Goal: Information Seeking & Learning: Understand process/instructions

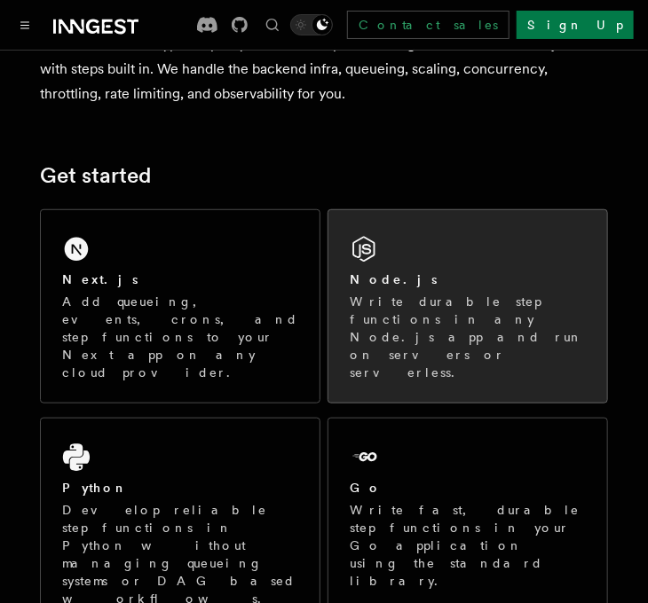
click at [546, 280] on div "Node.js" at bounding box center [468, 280] width 236 height 19
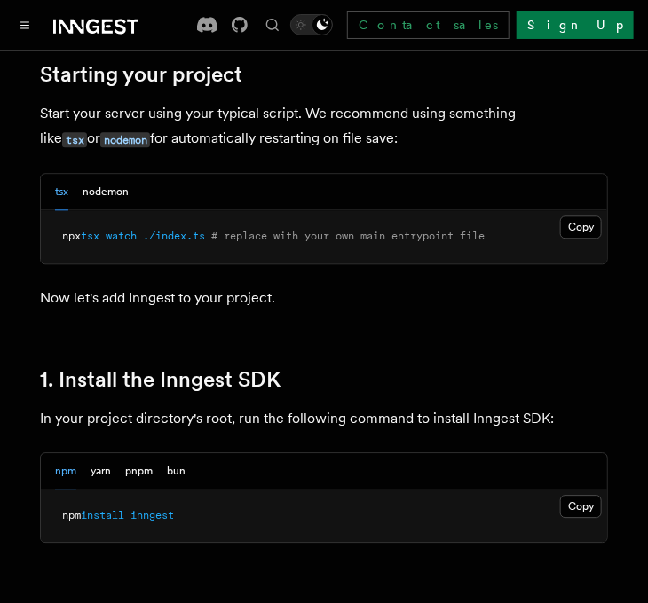
scroll to position [1065, 0]
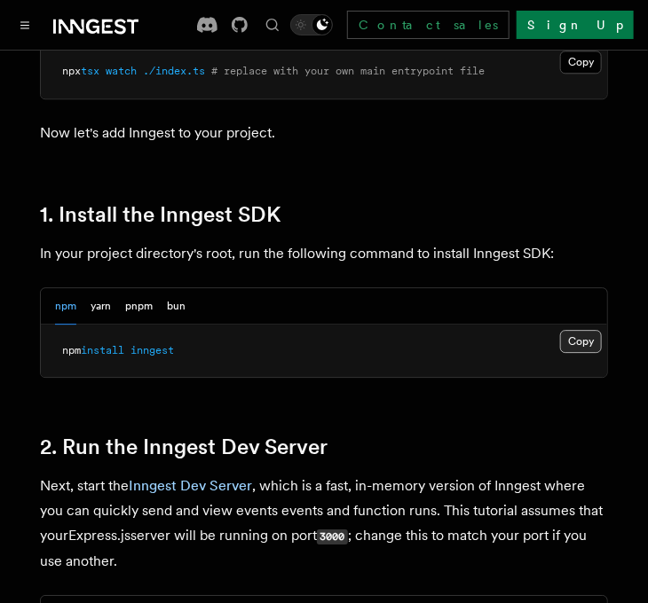
click at [578, 344] on button "Copy Copied" at bounding box center [581, 341] width 42 height 23
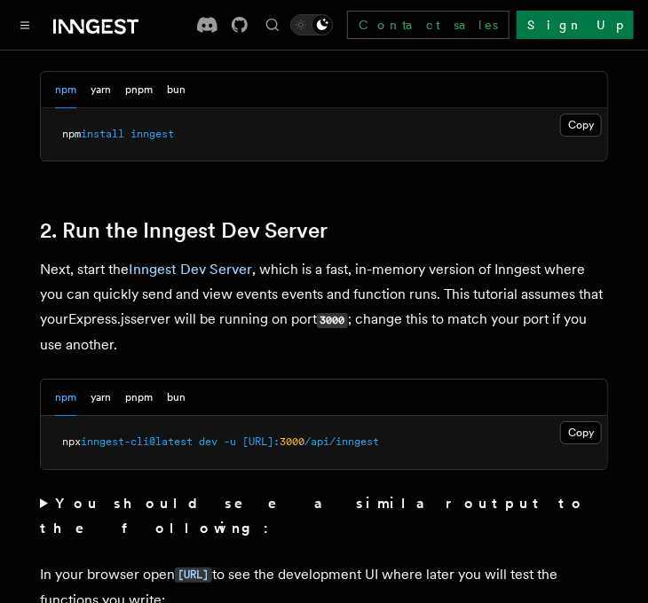
scroll to position [1420, 0]
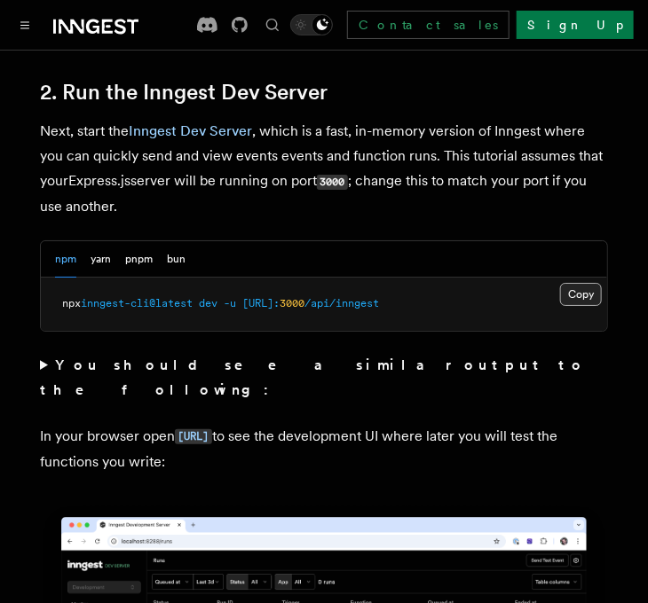
click at [591, 302] on button "Copy Copied" at bounding box center [581, 294] width 42 height 23
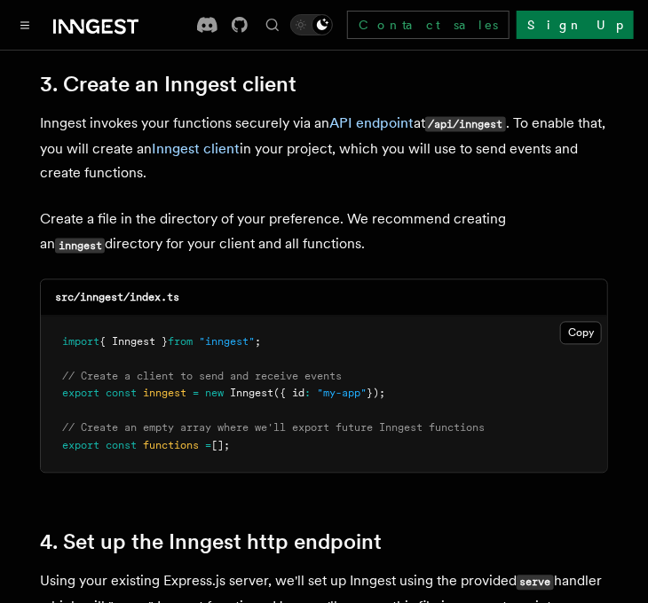
scroll to position [2307, 0]
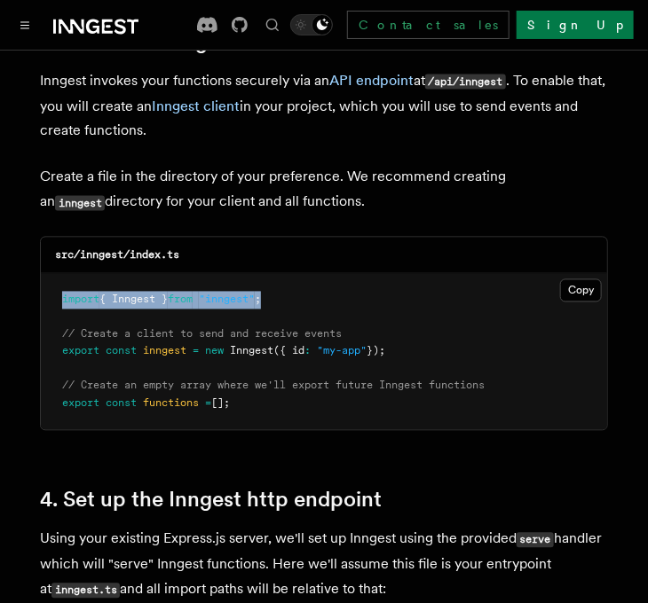
drag, startPoint x: 364, startPoint y: 272, endPoint x: 50, endPoint y: 276, distance: 314.1
click at [50, 276] on pre "import { Inngest } from "inngest" ; // Create a client to send and receive even…" at bounding box center [324, 352] width 566 height 157
copy span "import { Inngest } from "inngest" ;"
click at [69, 184] on p "Create a file in the directory of your preference. We recommend creating an inn…" at bounding box center [324, 190] width 568 height 51
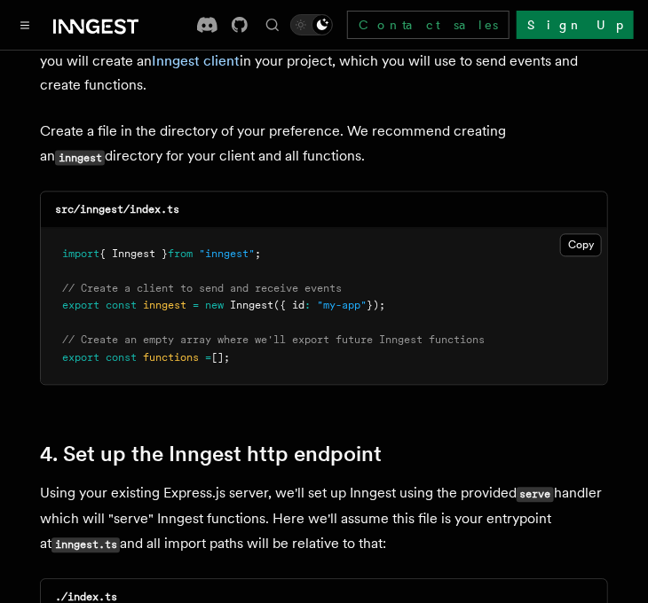
scroll to position [2395, 0]
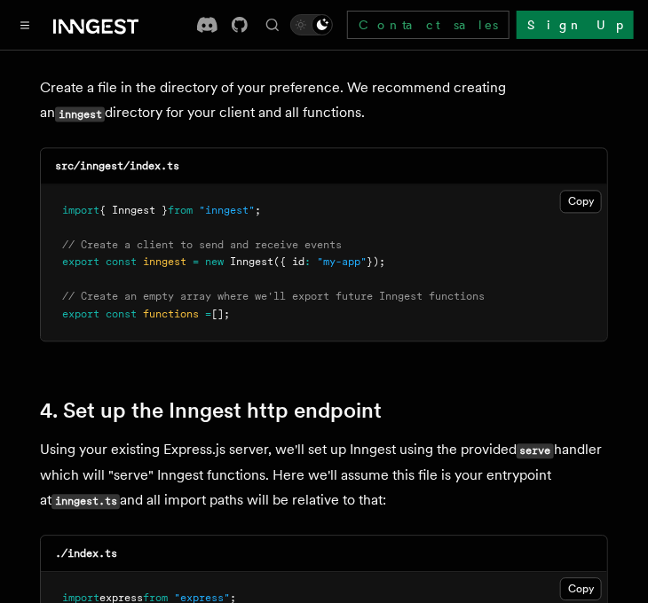
drag, startPoint x: 414, startPoint y: 240, endPoint x: 50, endPoint y: 237, distance: 364.7
click at [50, 237] on pre "import { Inngest } from "inngest" ; // Create a client to send and receive even…" at bounding box center [324, 263] width 566 height 157
copy span "export const inngest = new Inngest ({ id : "my-app" });"
click at [311, 297] on pre "import { Inngest } from "inngest" ; // Create a client to send and receive even…" at bounding box center [324, 263] width 566 height 157
drag, startPoint x: 311, startPoint y: 297, endPoint x: 11, endPoint y: 175, distance: 324.7
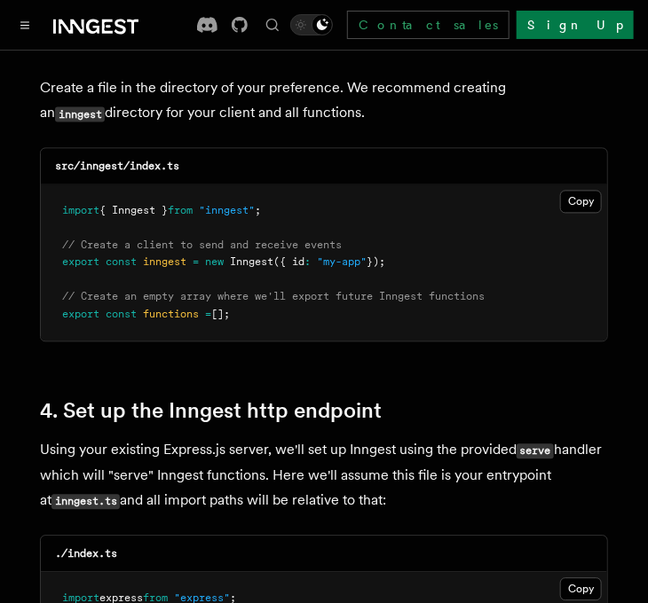
click at [572, 191] on button "Copy Copied" at bounding box center [581, 202] width 42 height 23
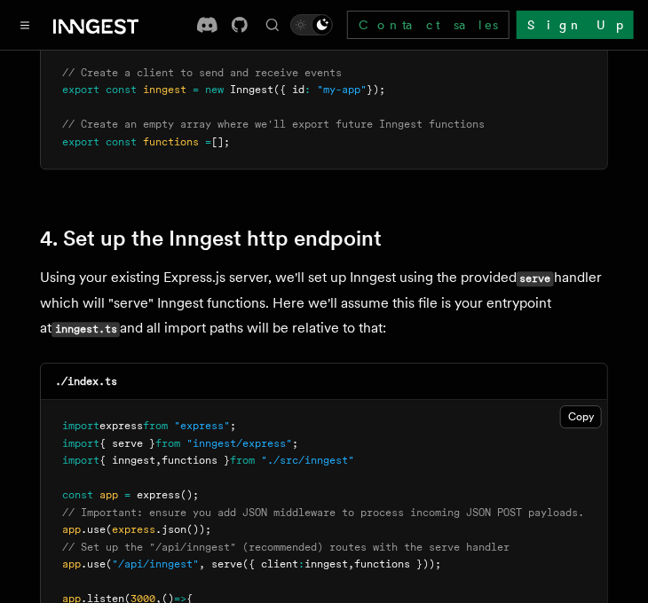
scroll to position [2750, 0]
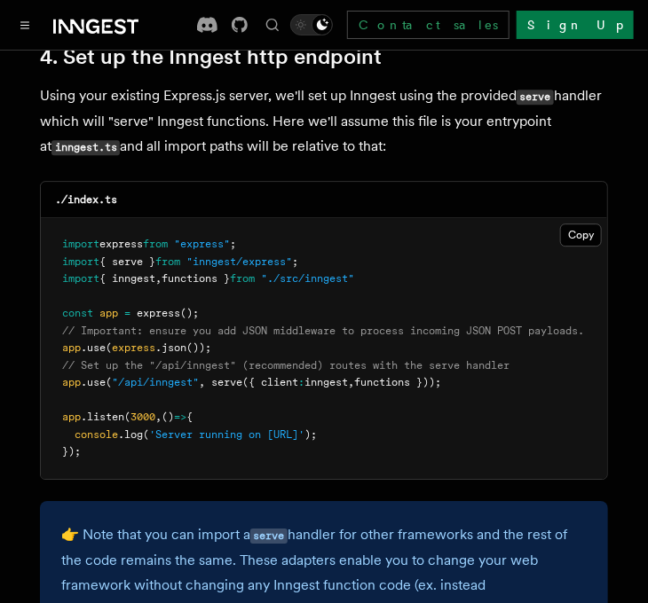
drag, startPoint x: 473, startPoint y: 360, endPoint x: 20, endPoint y: 358, distance: 452.5
copy span "app .use ( "/api/inngest" , serve ({ client : inngest , functions }));"
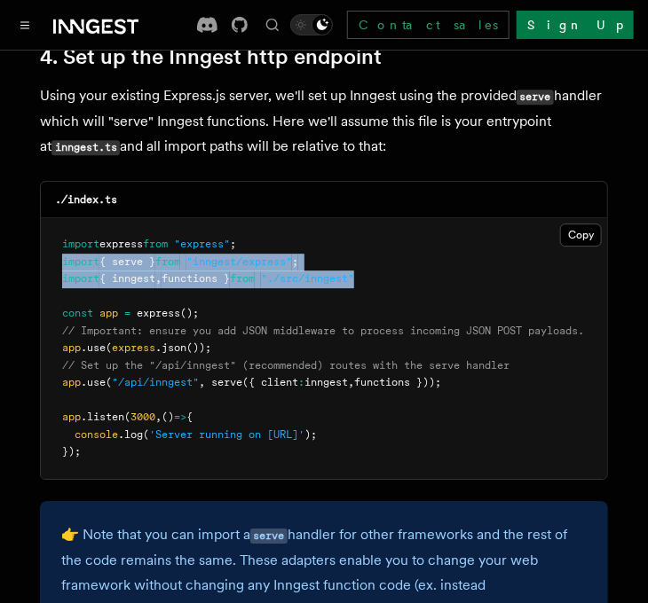
drag, startPoint x: 383, startPoint y: 257, endPoint x: 28, endPoint y: 233, distance: 355.7
copy code "import { serve } from "inngest/express" ; import { inngest , functions } from "…"
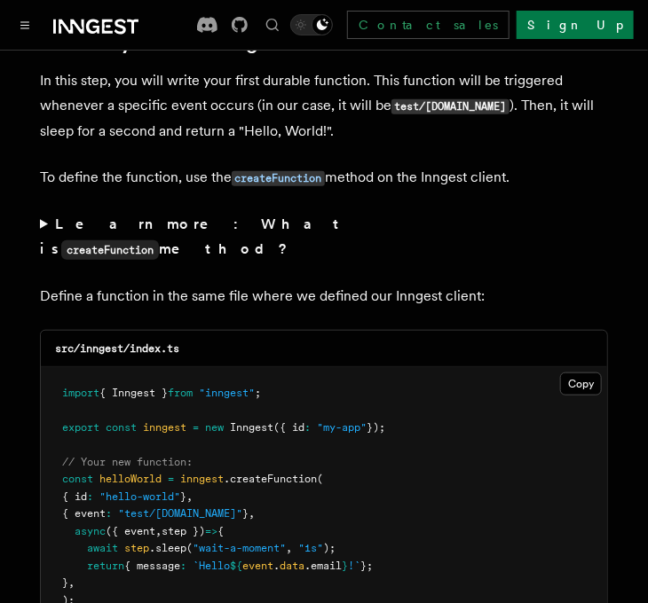
scroll to position [3549, 0]
